Goal: Task Accomplishment & Management: Manage account settings

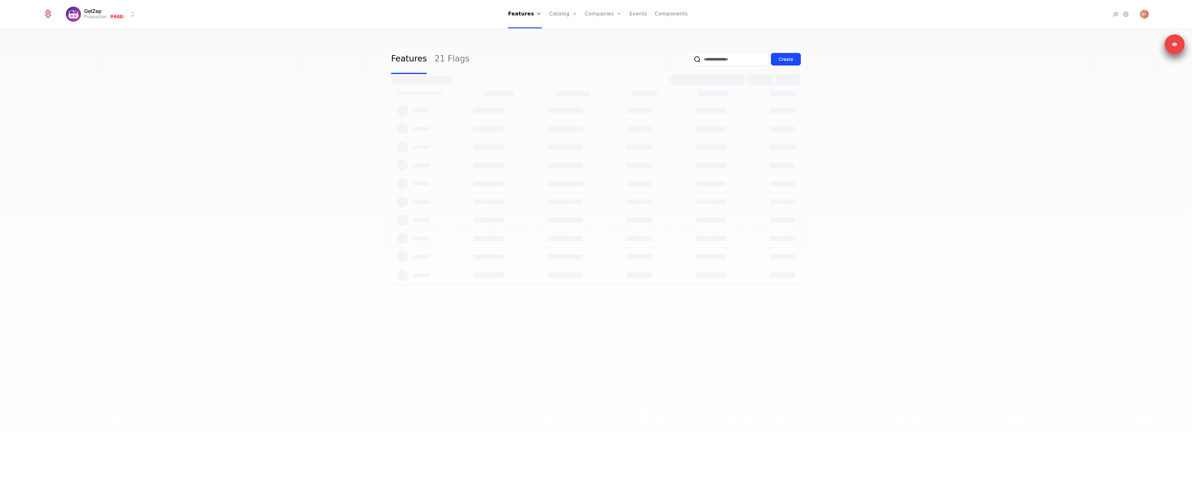
select select "**"
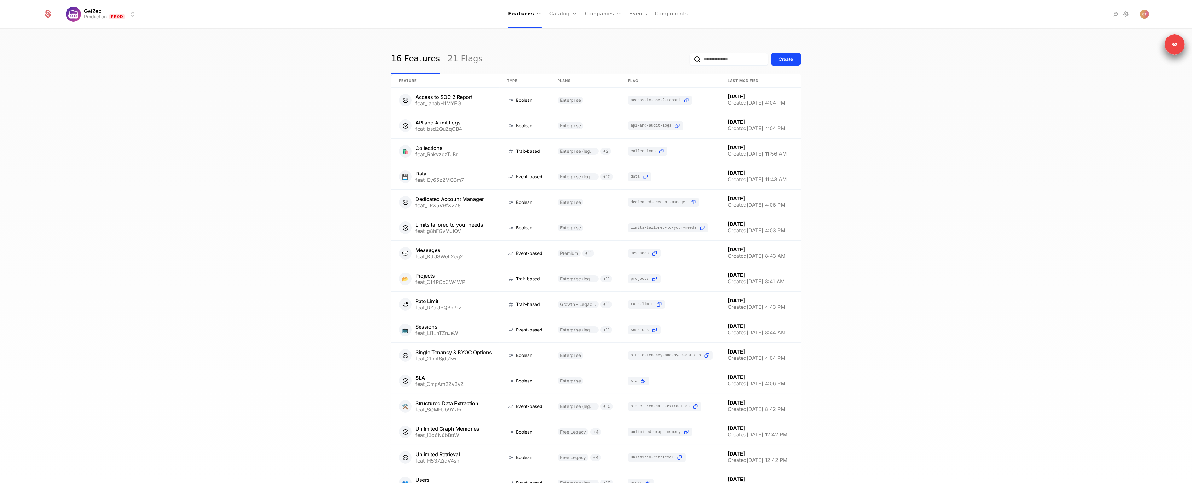
click at [107, 10] on html "GetZep Production Prod Features Features Flags Catalog Plans Add Ons Credits Co…" at bounding box center [596, 241] width 1192 height 483
drag, startPoint x: 94, startPoint y: 48, endPoint x: 188, endPoint y: 29, distance: 96.4
click at [94, 48] on div "Development" at bounding box center [92, 45] width 39 height 6
click at [572, 64] on link "Configuration" at bounding box center [574, 61] width 32 height 5
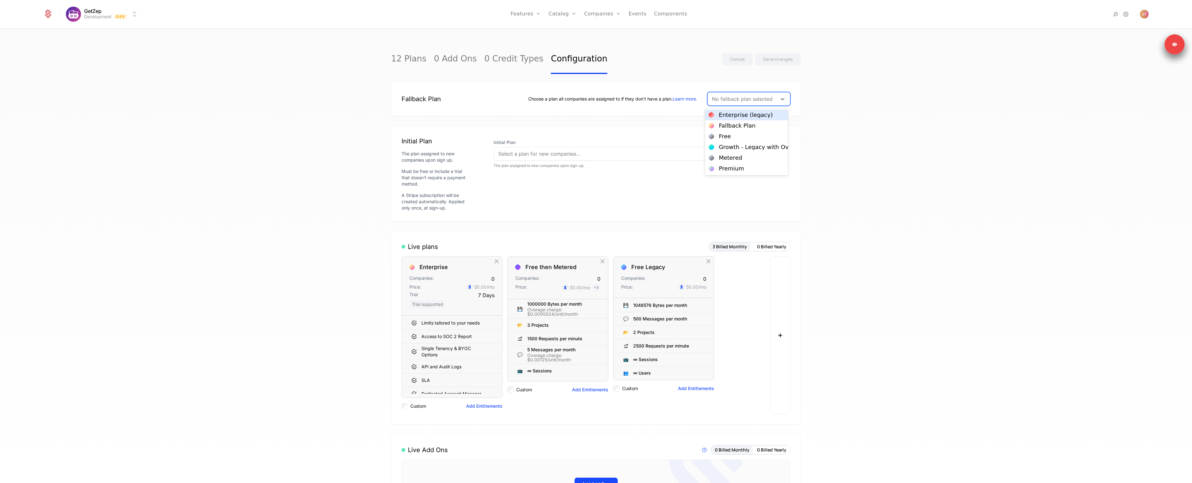
click at [757, 99] on div at bounding box center [742, 99] width 61 height 9
click at [729, 127] on div "Fallback Plan" at bounding box center [737, 126] width 37 height 6
click at [562, 156] on div at bounding box center [634, 153] width 272 height 9
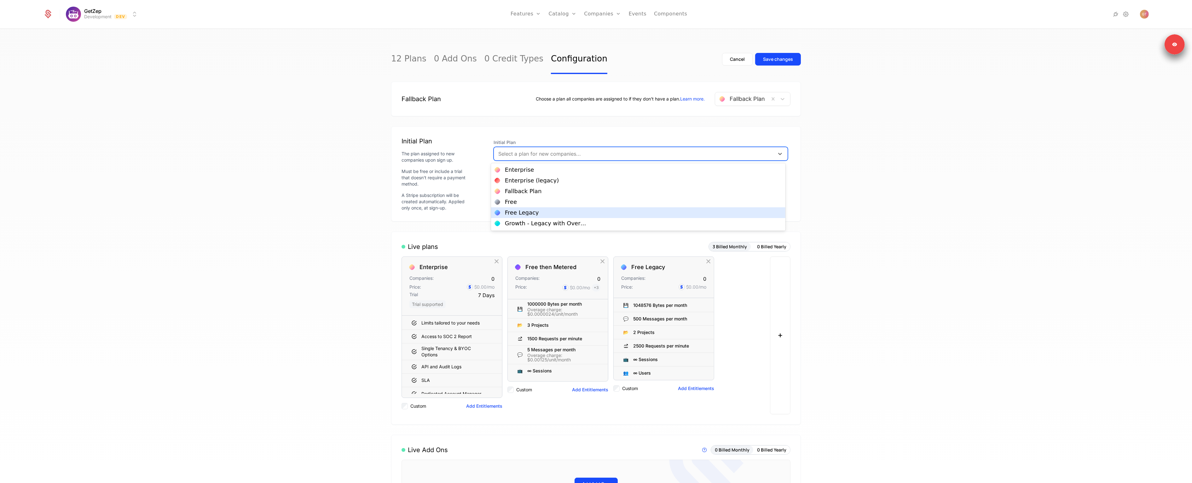
click at [532, 212] on div "Free Legacy" at bounding box center [522, 213] width 34 height 6
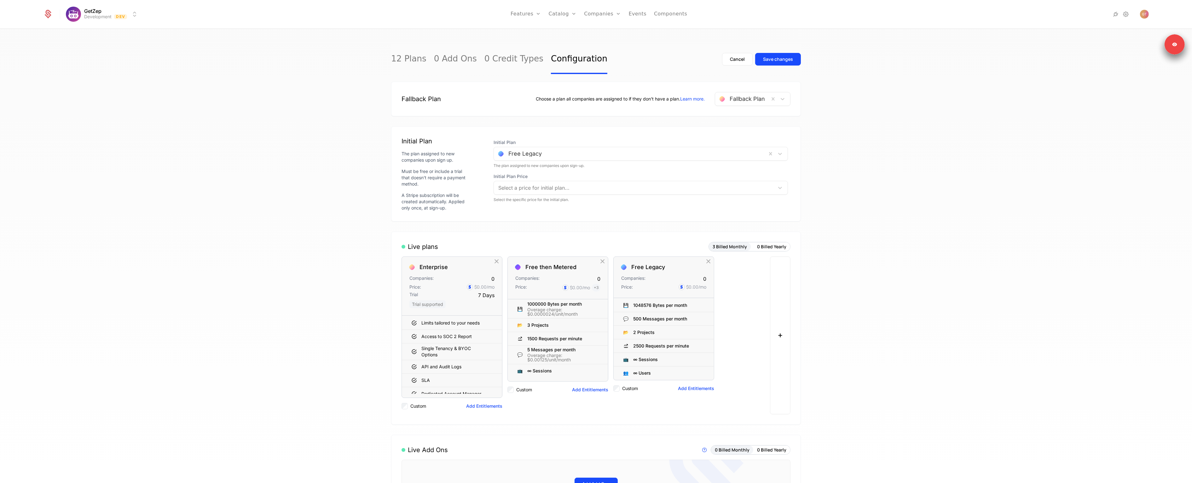
click at [777, 60] on div "Save changes" at bounding box center [778, 59] width 30 height 6
click at [566, 16] on link "Catalog" at bounding box center [563, 14] width 28 height 28
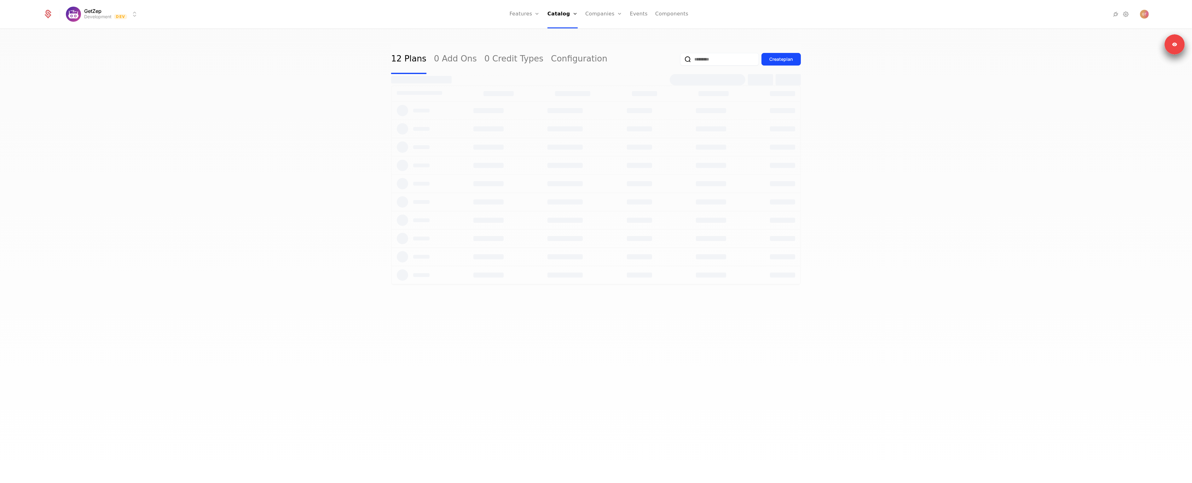
select select "**"
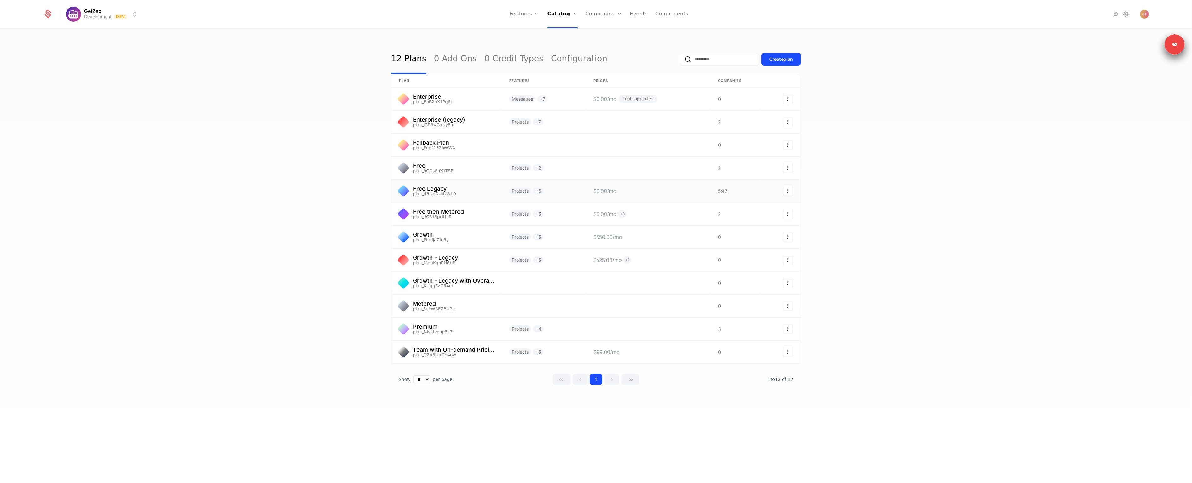
click at [404, 190] on link at bounding box center [446, 191] width 110 height 23
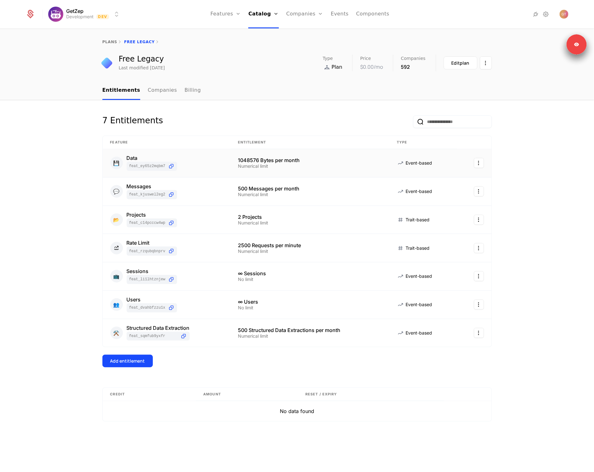
click at [250, 158] on div "1048576 Bytes per month" at bounding box center [310, 160] width 144 height 5
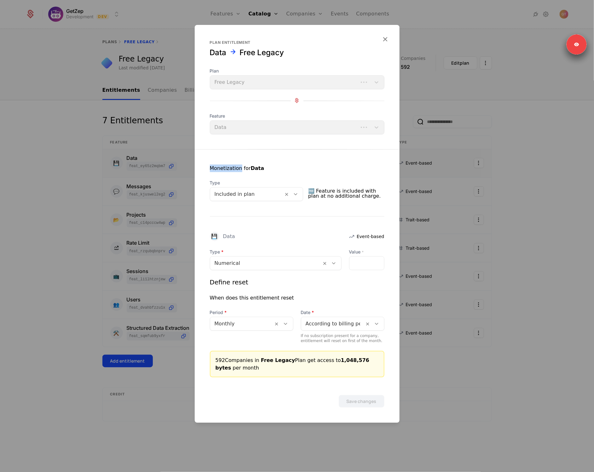
click at [250, 158] on div "Monetization for Data Type Included in plan 🆓 Feature is included with plan at …" at bounding box center [297, 263] width 205 height 228
click at [504, 175] on div at bounding box center [297, 236] width 594 height 472
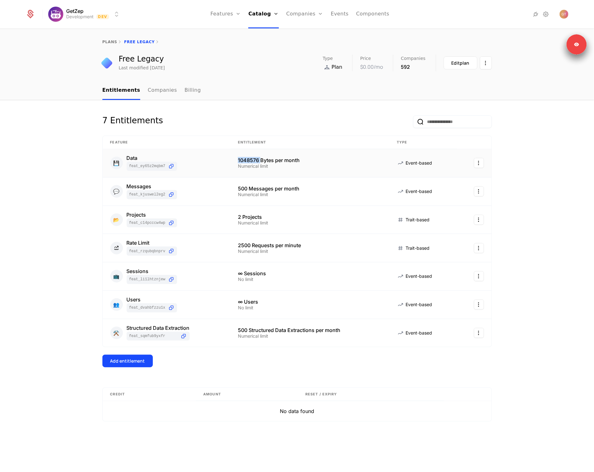
drag, startPoint x: 234, startPoint y: 159, endPoint x: 260, endPoint y: 162, distance: 25.4
click at [260, 162] on td "1048576 Bytes per month Numerical limit" at bounding box center [309, 163] width 159 height 28
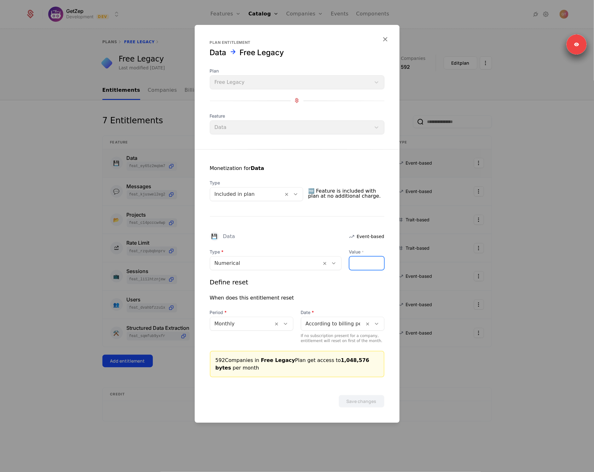
click at [363, 265] on input "*******" at bounding box center [367, 262] width 35 height 13
click at [367, 264] on input "*******" at bounding box center [367, 262] width 35 height 13
drag, startPoint x: 519, startPoint y: 219, endPoint x: 538, endPoint y: 205, distance: 23.5
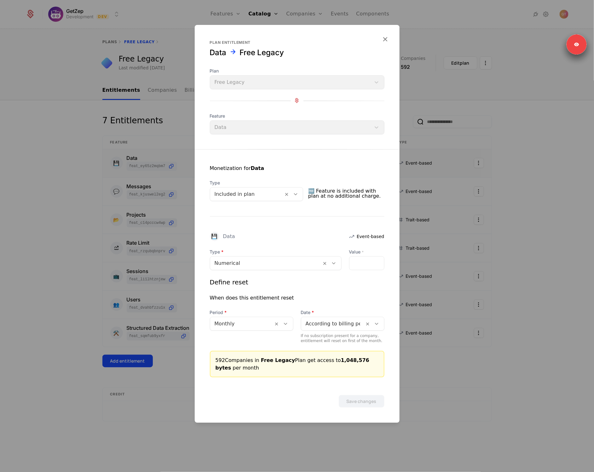
click at [519, 218] on div at bounding box center [297, 236] width 594 height 472
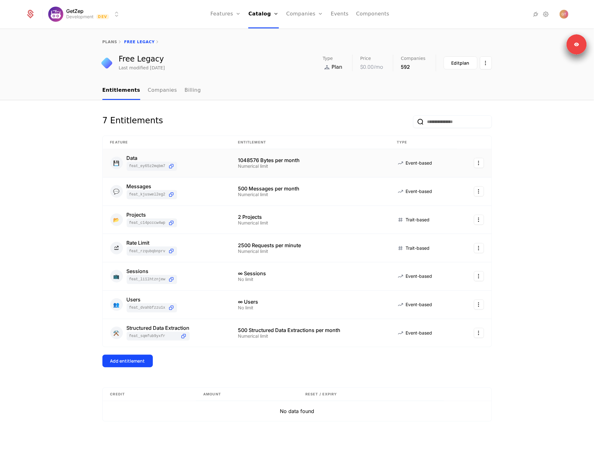
click at [541, 204] on div "7 Entitlements Feature Entitlement Type 💾 Data feat_Ey65z2MQBm7 1048576 Bytes p…" at bounding box center [297, 286] width 594 height 372
click at [520, 232] on div "7 Entitlements Feature Entitlement Type 💾 Data feat_Ey65z2MQBm7 1048576 Bytes p…" at bounding box center [297, 286] width 594 height 372
drag, startPoint x: 521, startPoint y: 174, endPoint x: 525, endPoint y: 173, distance: 4.1
click at [521, 174] on div "7 Entitlements Feature Entitlement Type 💾 Data feat_Ey65z2MQBm7 1048576 Bytes p…" at bounding box center [297, 286] width 594 height 372
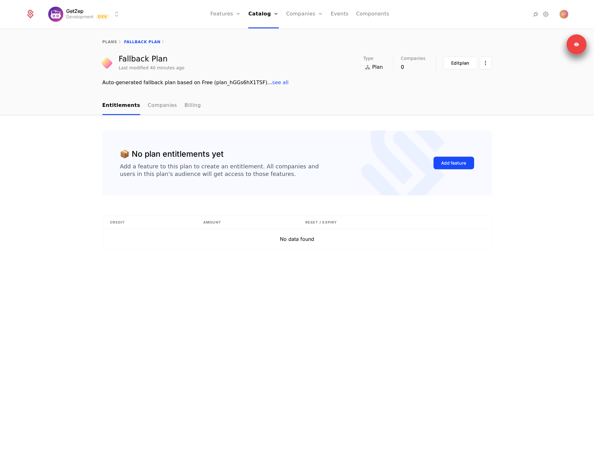
click at [454, 163] on div "Add feature" at bounding box center [454, 163] width 25 height 6
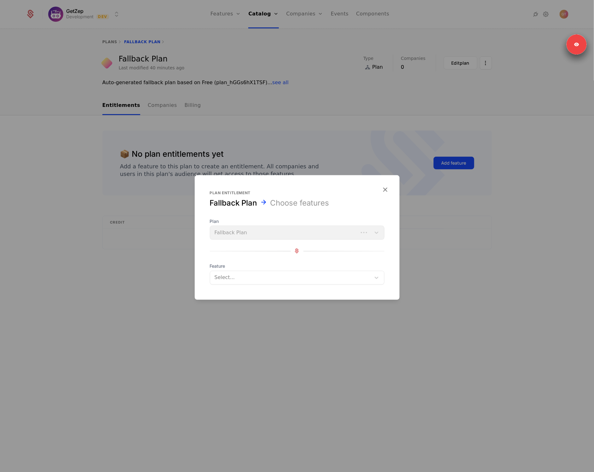
click at [248, 280] on div at bounding box center [290, 277] width 153 height 9
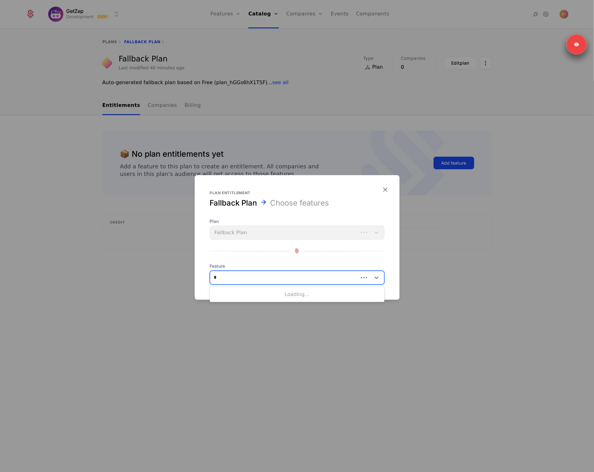
type input "**"
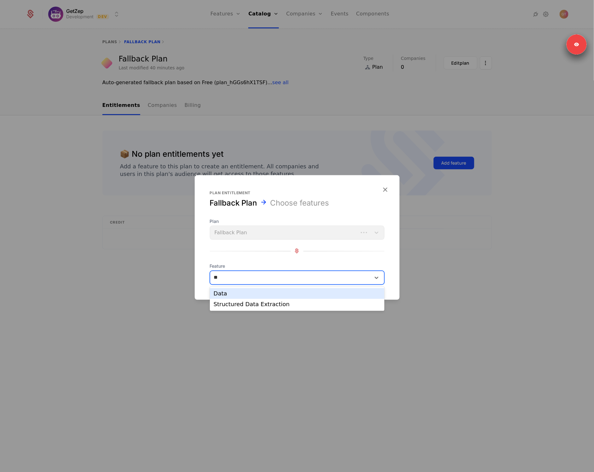
click at [224, 293] on div "Data" at bounding box center [297, 294] width 167 height 6
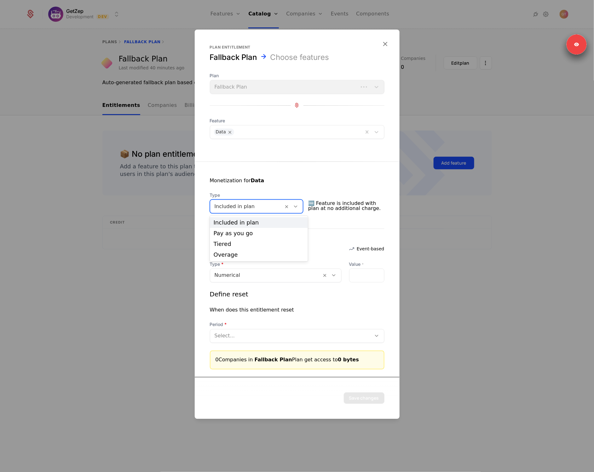
click at [260, 207] on div at bounding box center [247, 206] width 65 height 9
click at [359, 276] on input "*" at bounding box center [367, 275] width 35 height 13
drag, startPoint x: 359, startPoint y: 276, endPoint x: 342, endPoint y: 276, distance: 17.0
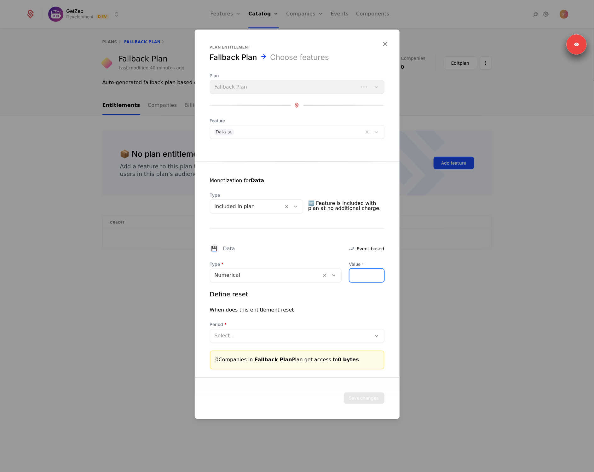
click at [342, 276] on div "Type Numerical Value * *" at bounding box center [297, 271] width 175 height 21
paste input "******"
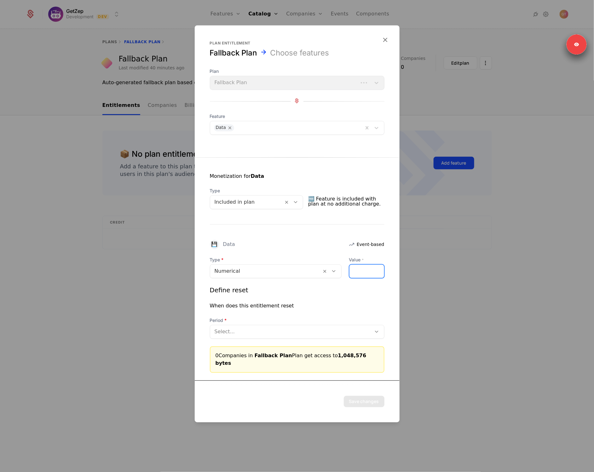
type input "*******"
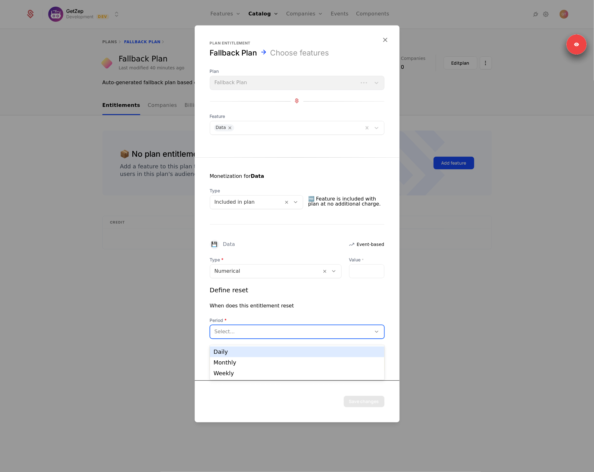
click at [257, 336] on div at bounding box center [291, 331] width 153 height 9
click at [222, 366] on div "Monthly" at bounding box center [297, 362] width 175 height 11
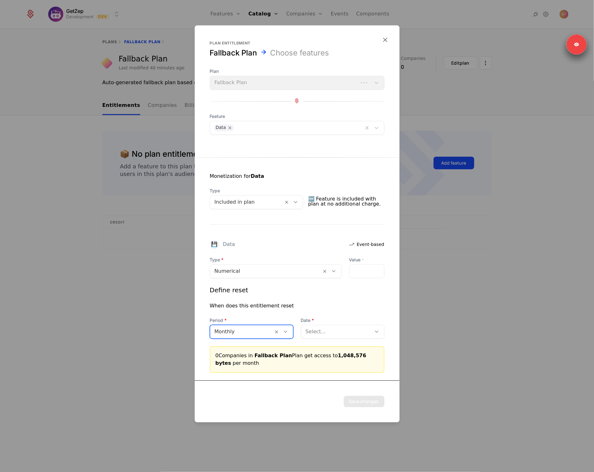
click at [346, 323] on div "Date Select..." at bounding box center [343, 327] width 84 height 21
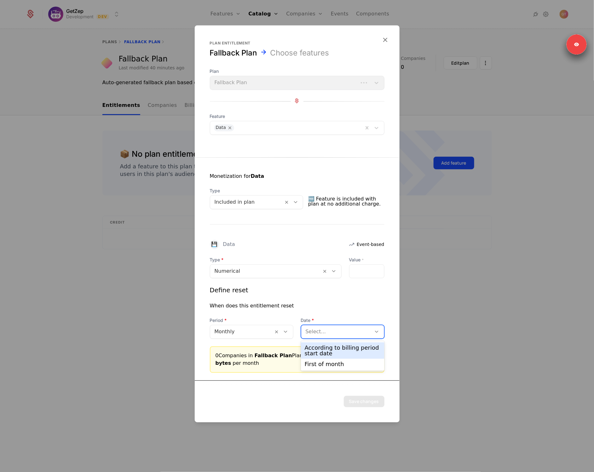
click at [338, 334] on div at bounding box center [336, 331] width 61 height 9
click at [322, 350] on div "According to billing period start date" at bounding box center [343, 350] width 76 height 11
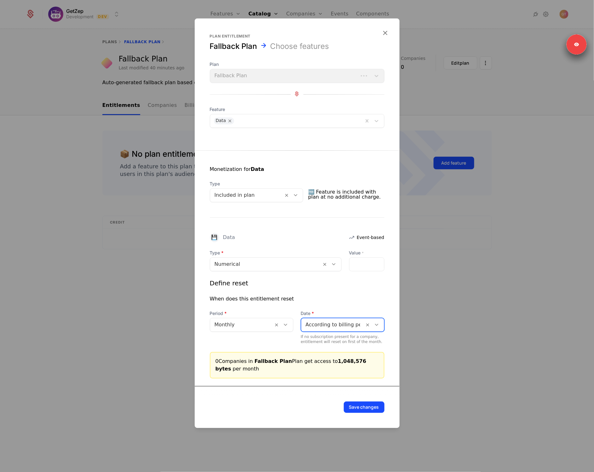
click at [371, 401] on button "Save changes" at bounding box center [364, 406] width 41 height 11
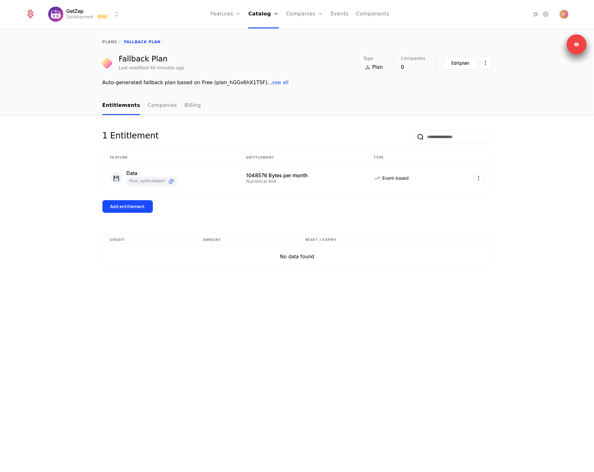
click at [129, 210] on button "Add entitlement" at bounding box center [127, 206] width 50 height 13
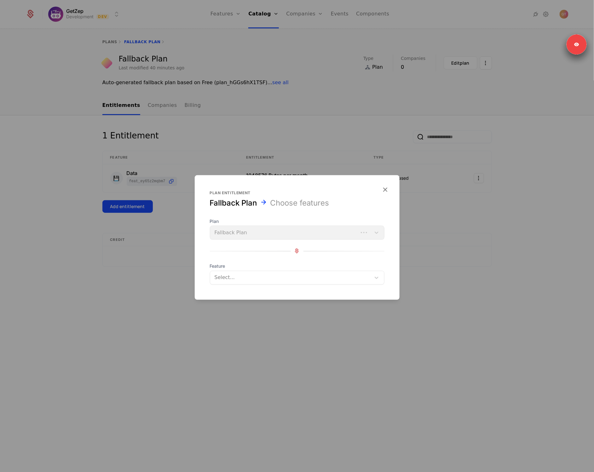
click at [254, 279] on div at bounding box center [290, 277] width 153 height 9
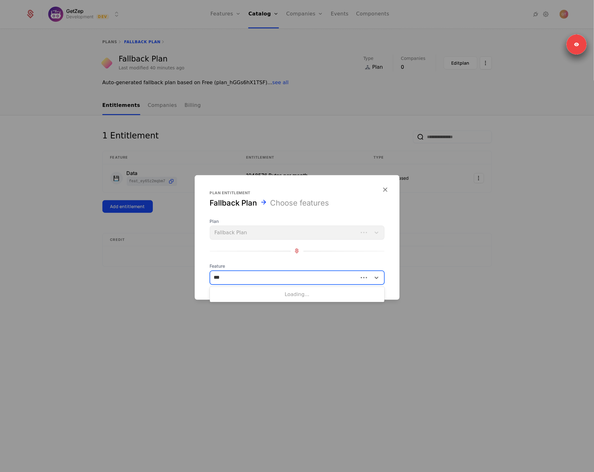
type input "****"
click at [242, 292] on div "Messages" at bounding box center [297, 294] width 167 height 6
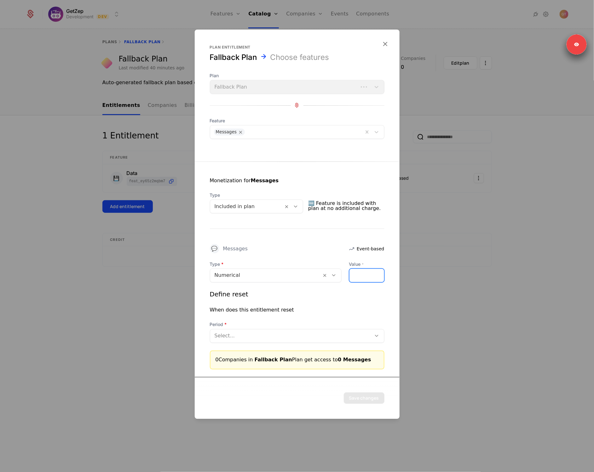
drag, startPoint x: 357, startPoint y: 275, endPoint x: 352, endPoint y: 274, distance: 5.1
click at [352, 274] on input "*" at bounding box center [367, 275] width 35 height 13
type input "***"
click at [236, 331] on div "Select..." at bounding box center [297, 336] width 175 height 14
click at [238, 336] on div at bounding box center [291, 335] width 153 height 9
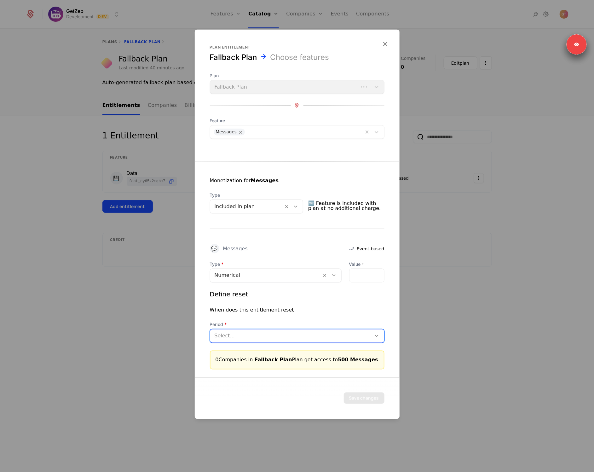
click at [235, 336] on div at bounding box center [291, 335] width 153 height 9
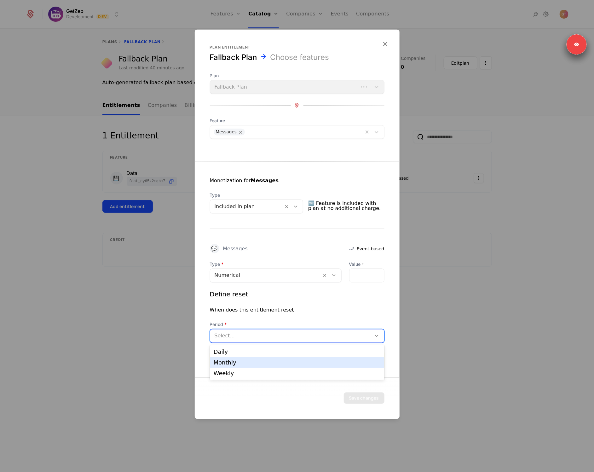
click at [235, 360] on div "Monthly" at bounding box center [297, 363] width 167 height 6
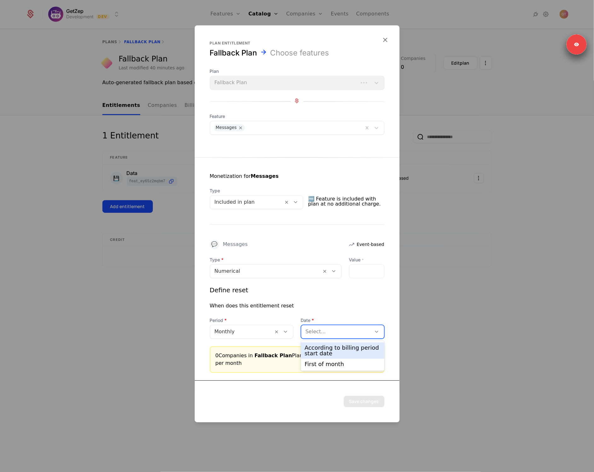
click at [348, 329] on div at bounding box center [336, 331] width 61 height 9
click at [336, 346] on div "According to billing period start date" at bounding box center [343, 350] width 76 height 11
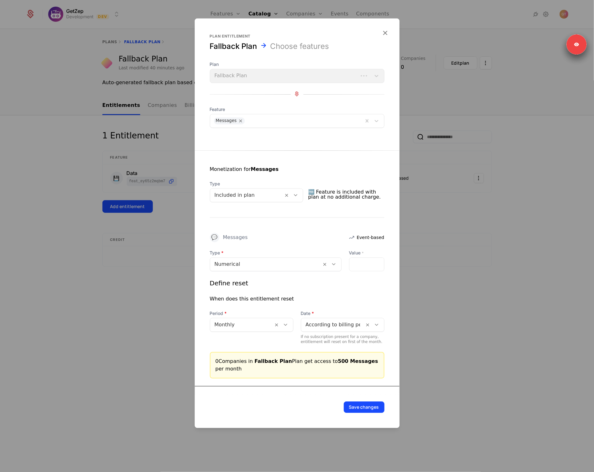
click at [369, 407] on button "Save changes" at bounding box center [364, 406] width 41 height 11
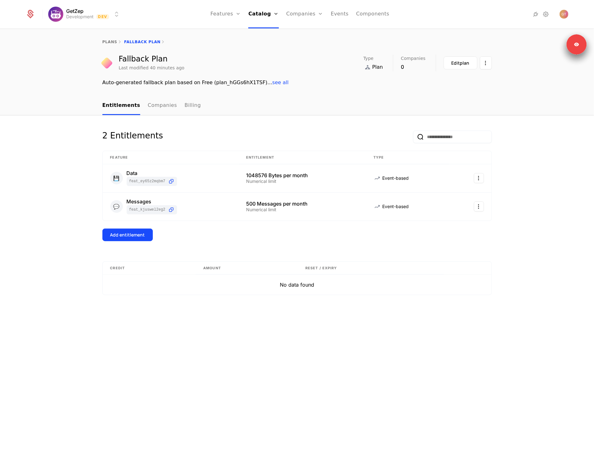
click at [145, 230] on button "Add entitlement" at bounding box center [127, 234] width 50 height 13
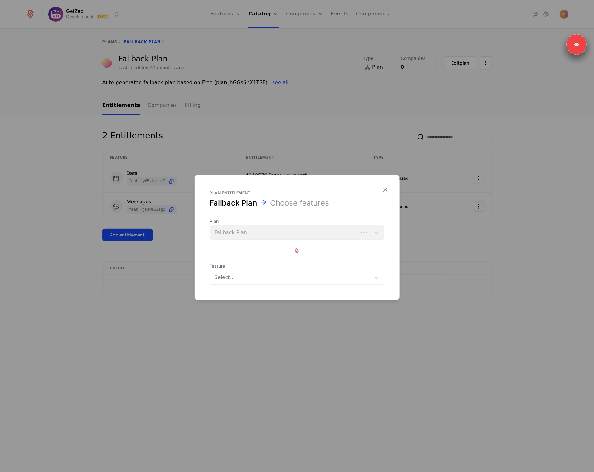
click at [251, 272] on div "Select..." at bounding box center [297, 277] width 175 height 14
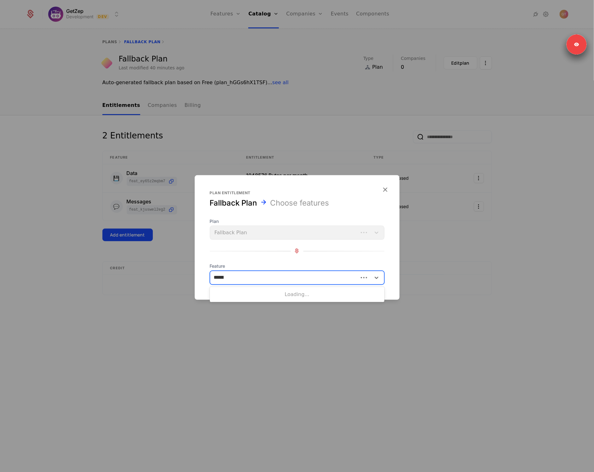
type input "*******"
click at [248, 292] on div "Projects" at bounding box center [297, 294] width 167 height 6
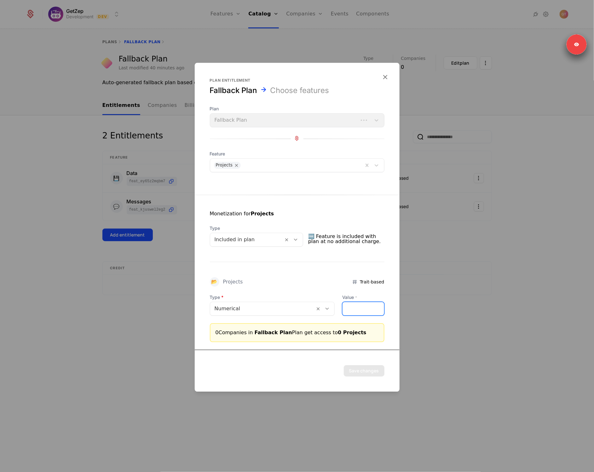
drag, startPoint x: 347, startPoint y: 313, endPoint x: 337, endPoint y: 309, distance: 11.2
click at [343, 311] on input "*" at bounding box center [363, 308] width 41 height 13
type input "*"
click at [370, 369] on button "Save changes" at bounding box center [364, 370] width 41 height 11
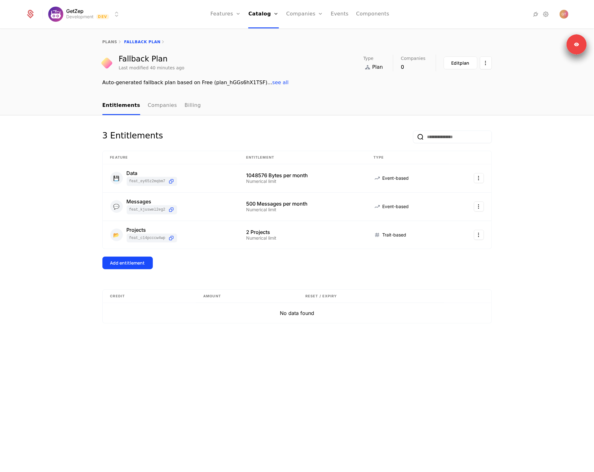
click at [121, 268] on button "Add entitlement" at bounding box center [127, 263] width 50 height 13
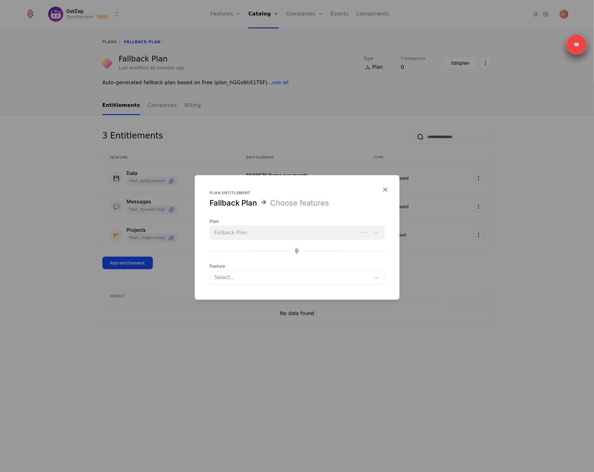
click at [234, 275] on div at bounding box center [290, 277] width 153 height 9
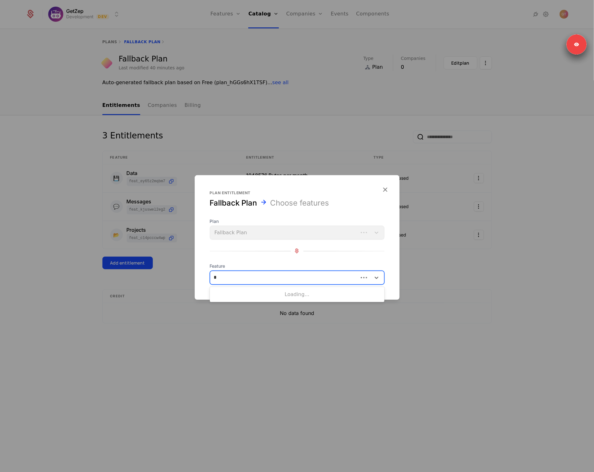
type input "**"
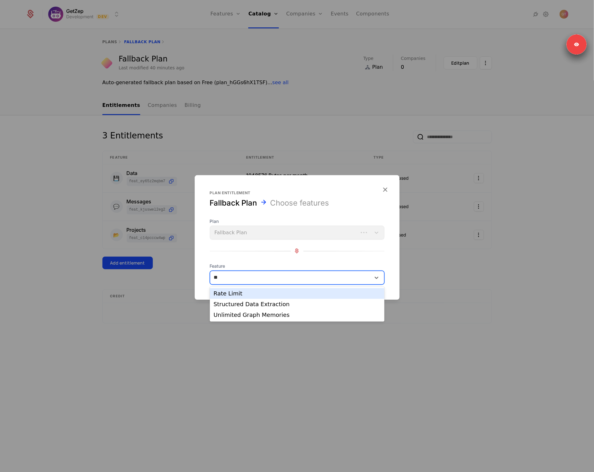
click at [234, 295] on div "Rate Limit" at bounding box center [297, 294] width 167 height 6
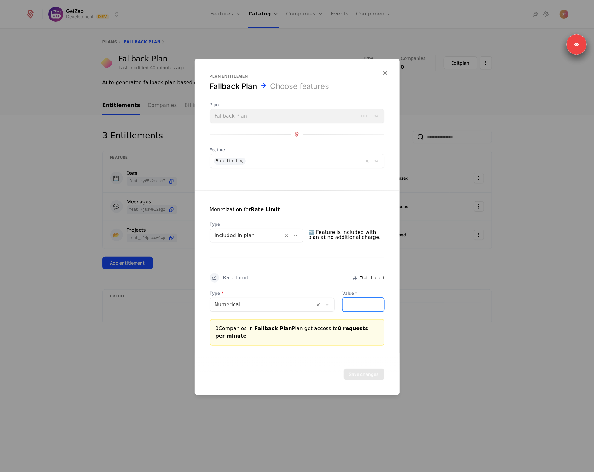
drag, startPoint x: 349, startPoint y: 307, endPoint x: 333, endPoint y: 306, distance: 15.8
click at [333, 306] on div "Type Numerical Value * *" at bounding box center [297, 300] width 175 height 21
type input "****"
click at [371, 372] on button "Save changes" at bounding box center [364, 373] width 41 height 11
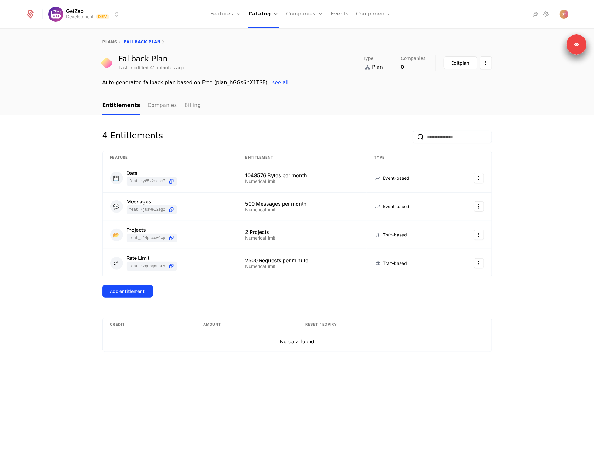
click at [143, 288] on div "Add entitlement" at bounding box center [127, 291] width 35 height 6
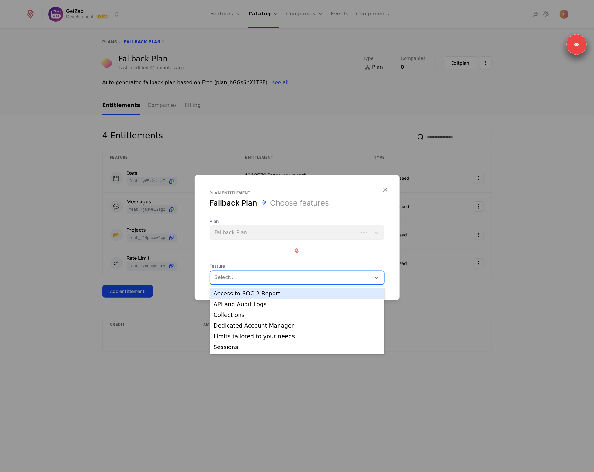
click at [242, 277] on div at bounding box center [290, 277] width 153 height 9
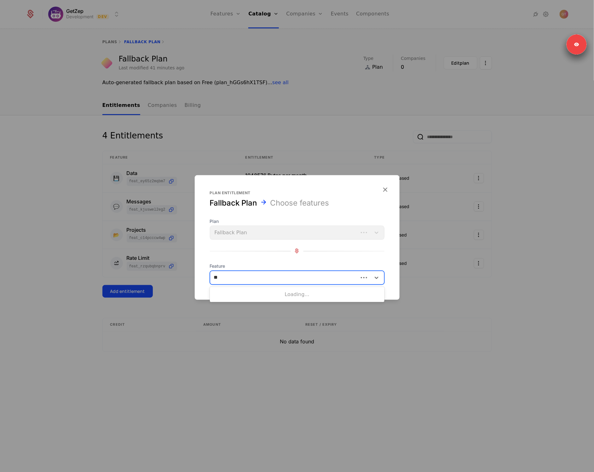
type input "***"
click at [235, 293] on div "Sessions" at bounding box center [297, 294] width 167 height 6
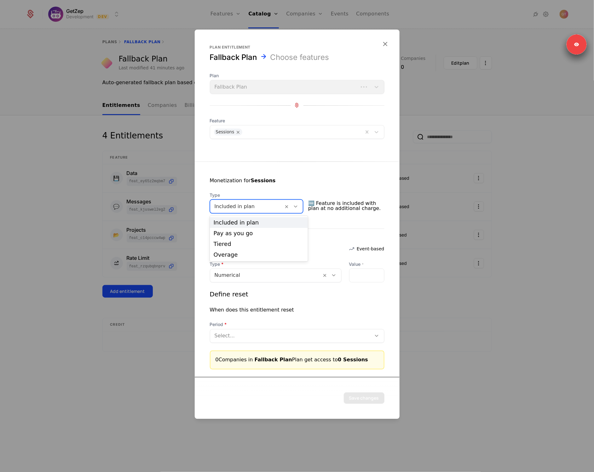
click at [235, 207] on div at bounding box center [247, 206] width 65 height 9
click at [220, 195] on span "Type" at bounding box center [257, 195] width 94 height 6
click at [231, 274] on div at bounding box center [266, 275] width 103 height 9
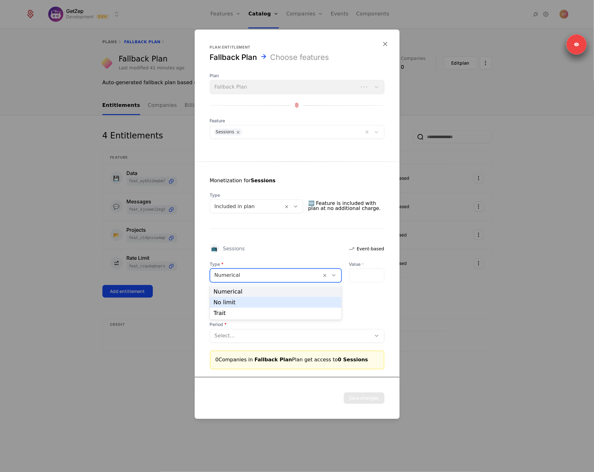
drag, startPoint x: 237, startPoint y: 302, endPoint x: 221, endPoint y: 297, distance: 16.8
click at [237, 302] on div "No limit" at bounding box center [276, 302] width 124 height 6
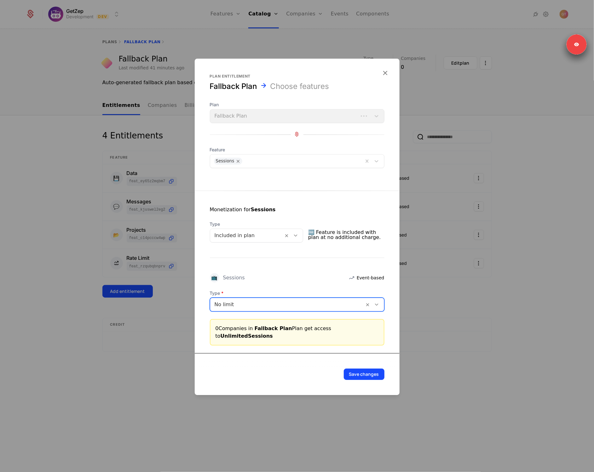
click at [374, 373] on button "Save changes" at bounding box center [364, 373] width 41 height 11
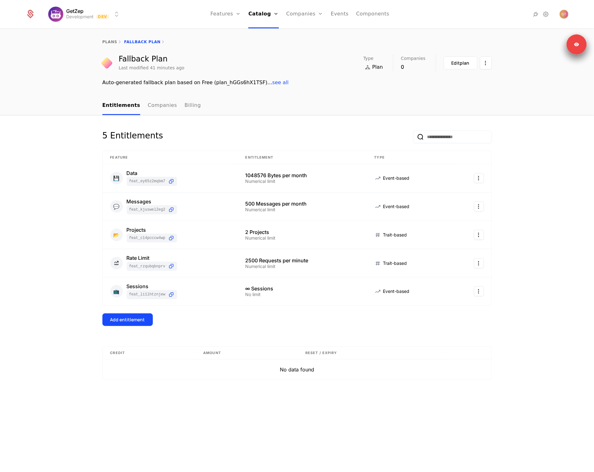
click at [268, 320] on div "Add entitlement" at bounding box center [297, 319] width 390 height 13
click at [16, 179] on div "5 Entitlements Feature Entitlement Type 💾 Data feat_Ey65z2MQBm7 1048576 Bytes p…" at bounding box center [297, 293] width 594 height 357
click at [122, 327] on div "5 Entitlements Feature Entitlement Type 💾 Data feat_Ey65z2MQBm7 1048576 Bytes p…" at bounding box center [297, 237] width 390 height 215
click at [120, 325] on button "Add entitlement" at bounding box center [127, 319] width 50 height 13
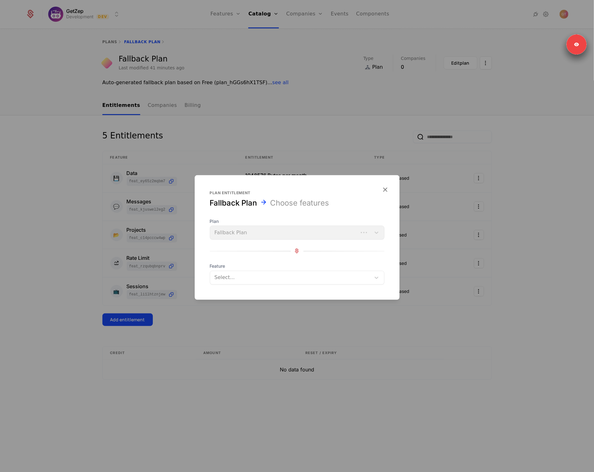
click at [273, 281] on div at bounding box center [290, 277] width 153 height 9
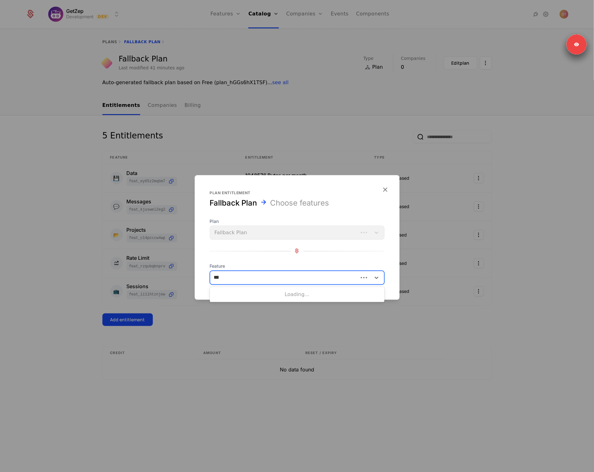
type input "*****"
click at [268, 292] on div "Users" at bounding box center [297, 294] width 167 height 6
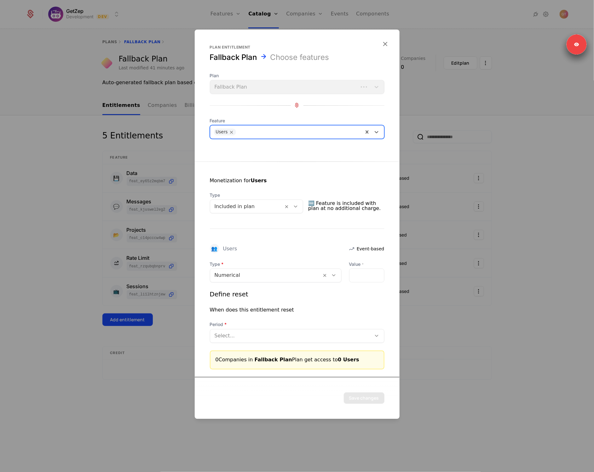
click at [258, 275] on div at bounding box center [266, 275] width 103 height 9
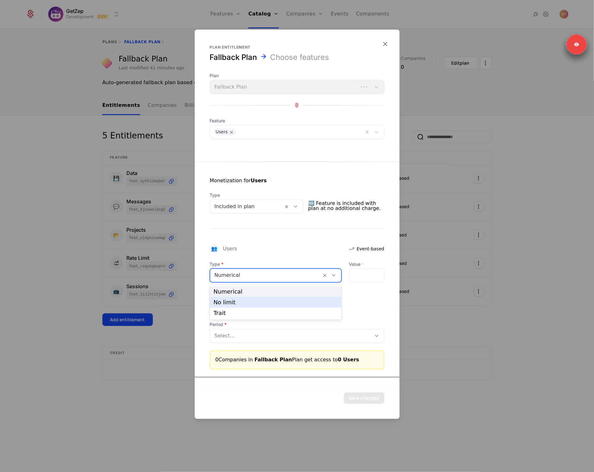
click at [245, 302] on div "No limit" at bounding box center [276, 302] width 124 height 6
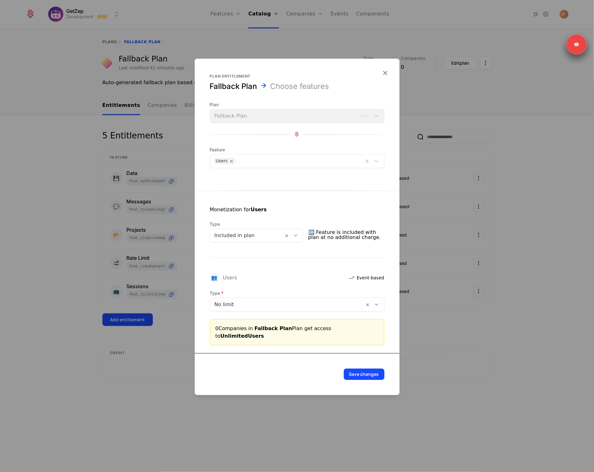
click at [368, 369] on button "Save changes" at bounding box center [364, 373] width 41 height 11
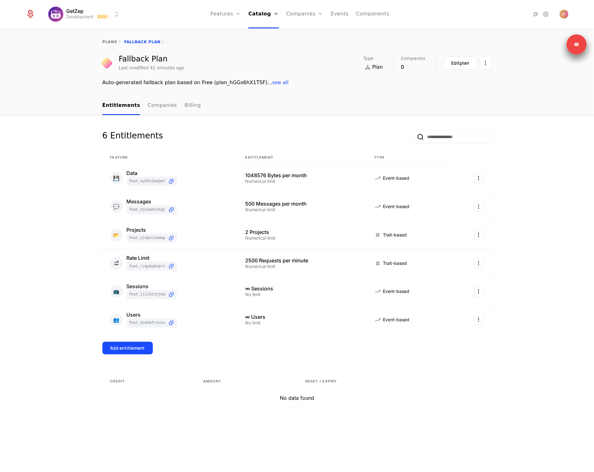
click at [139, 344] on button "Add entitlement" at bounding box center [127, 348] width 50 height 13
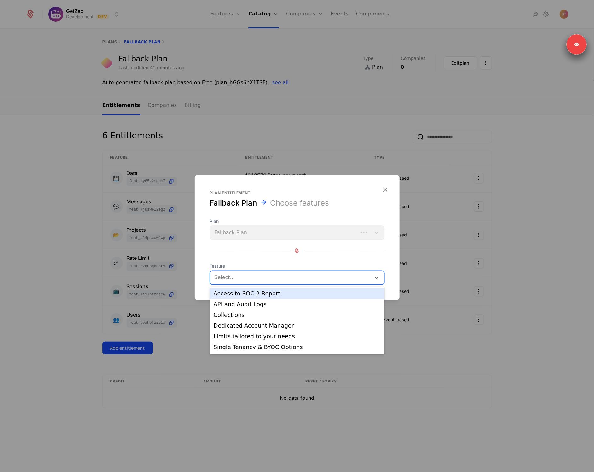
click at [229, 278] on div at bounding box center [290, 277] width 153 height 9
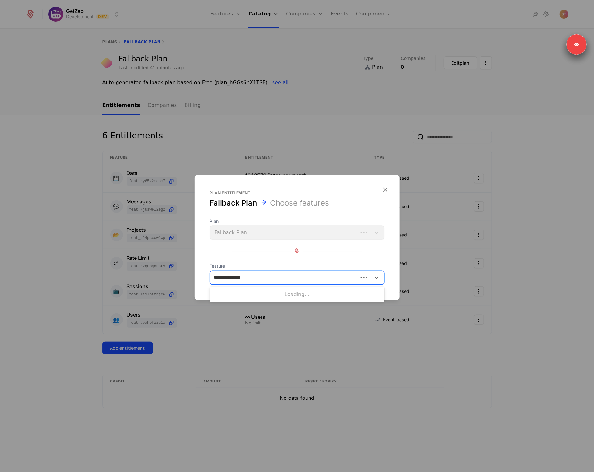
type input "**********"
click at [236, 291] on div "Structured Data Extraction" at bounding box center [297, 294] width 167 height 6
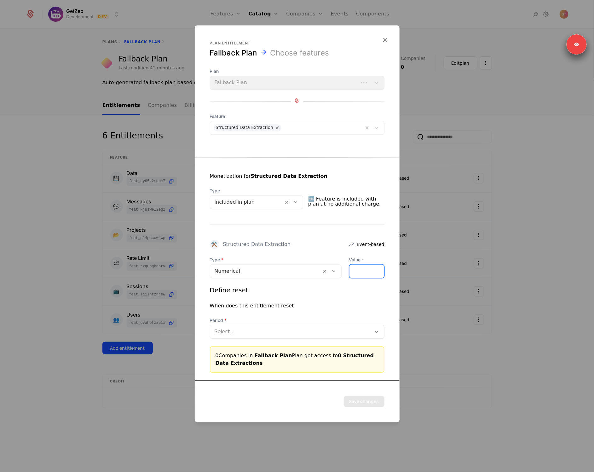
drag, startPoint x: 362, startPoint y: 269, endPoint x: 348, endPoint y: 268, distance: 13.6
click at [348, 268] on div "Type Numerical Value * *" at bounding box center [297, 267] width 175 height 21
type input "***"
click at [288, 336] on div "Select..." at bounding box center [290, 331] width 161 height 11
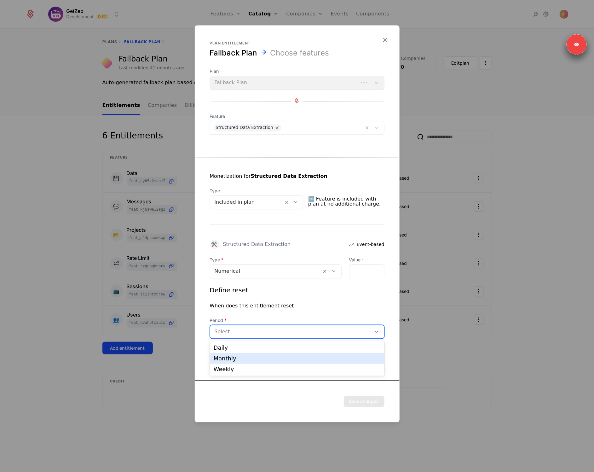
drag, startPoint x: 249, startPoint y: 355, endPoint x: 258, endPoint y: 353, distance: 9.5
click at [248, 356] on div "Monthly" at bounding box center [297, 359] width 167 height 6
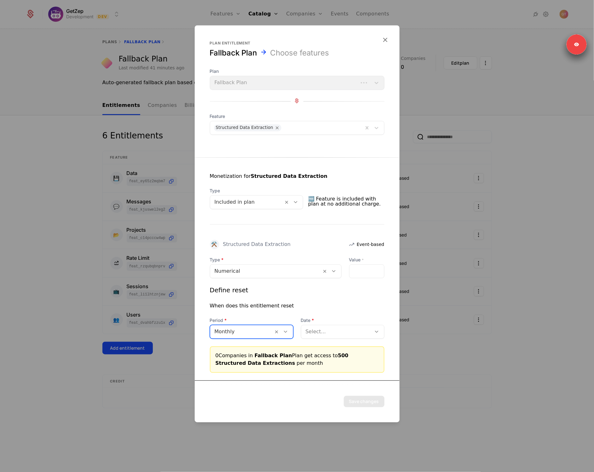
click at [334, 330] on div at bounding box center [336, 331] width 61 height 9
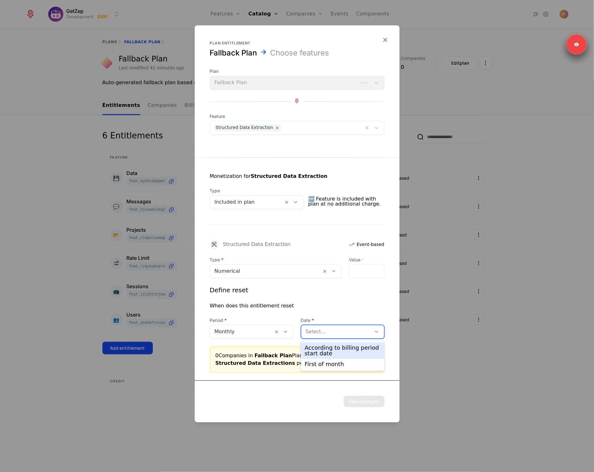
click at [327, 350] on div "According to billing period start date" at bounding box center [343, 350] width 76 height 11
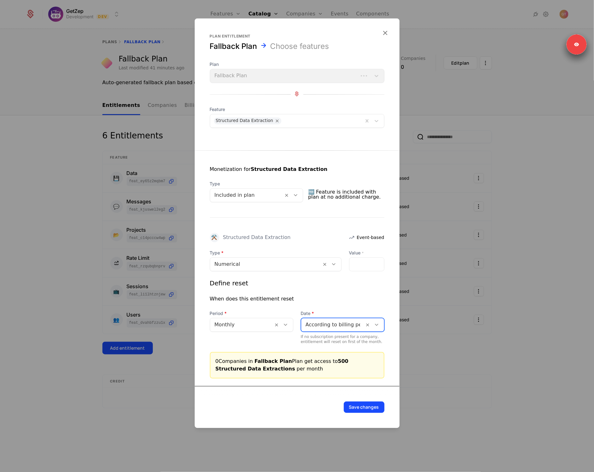
click at [368, 402] on button "Save changes" at bounding box center [364, 406] width 41 height 11
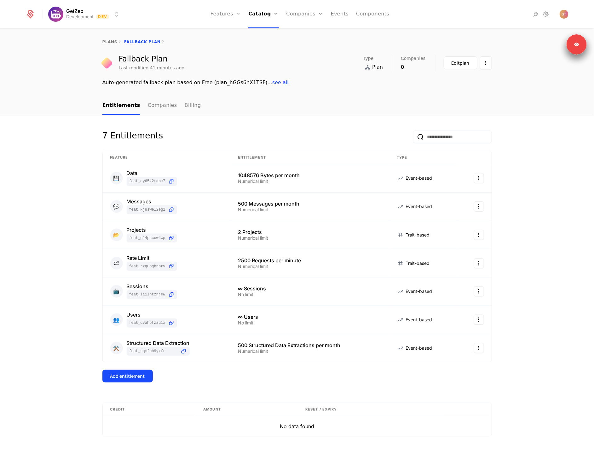
click at [46, 185] on div "7 Entitlements Feature Entitlement Type 💾 Data feat_Ey65z2MQBm7 1048576 Bytes p…" at bounding box center [297, 293] width 594 height 357
click at [264, 64] on link "Configuration" at bounding box center [272, 61] width 32 height 5
